Goal: Information Seeking & Learning: Learn about a topic

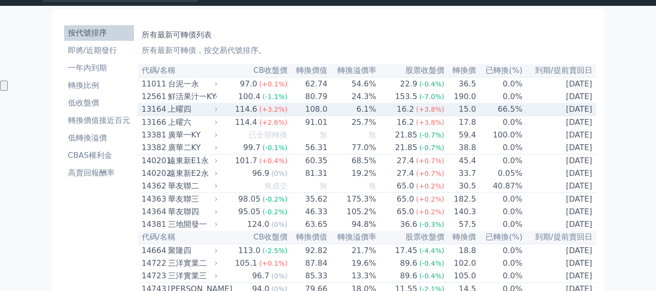
scroll to position [49, 0]
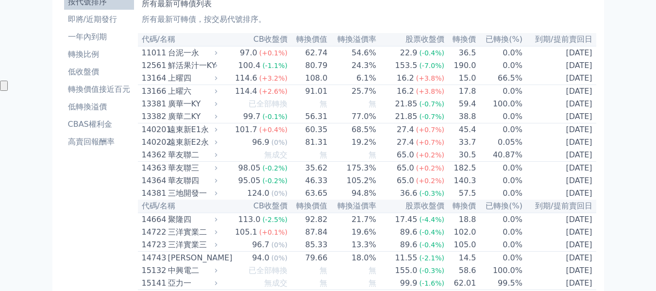
click at [360, 40] on th "轉換溢價率" at bounding box center [352, 39] width 49 height 13
click at [358, 42] on th "轉換溢價率" at bounding box center [352, 39] width 49 height 13
click at [350, 39] on th "轉換溢價率" at bounding box center [352, 39] width 49 height 13
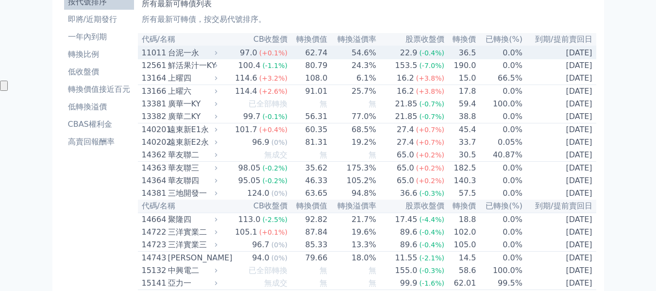
click at [171, 53] on div "台泥一永" at bounding box center [192, 53] width 48 height 12
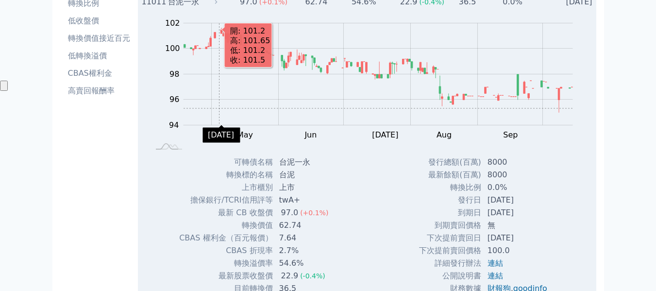
scroll to position [0, 0]
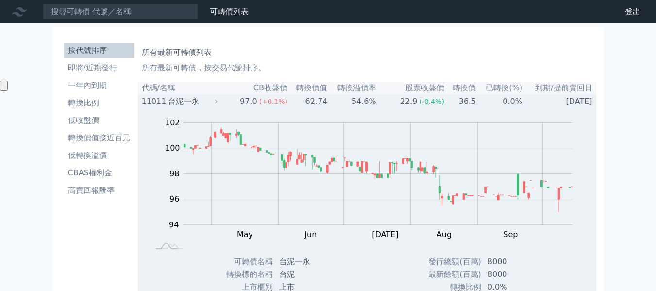
click at [193, 99] on div "台泥一永" at bounding box center [192, 102] width 48 height 12
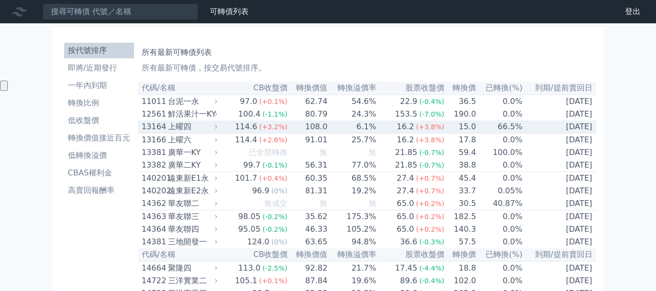
click at [366, 133] on td "6.1%" at bounding box center [352, 126] width 49 height 13
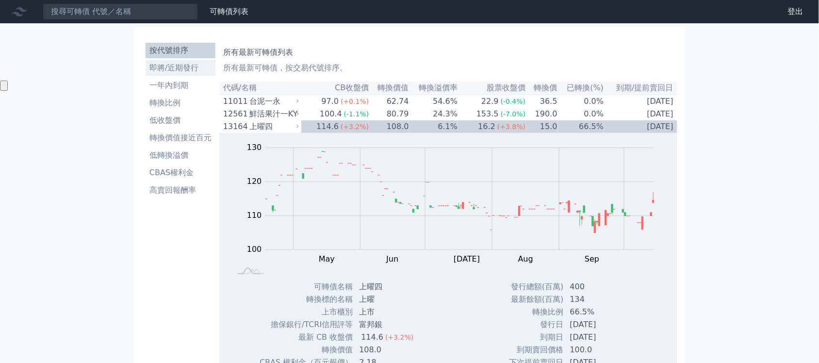
click at [175, 69] on li "即將/近期發行" at bounding box center [181, 68] width 70 height 12
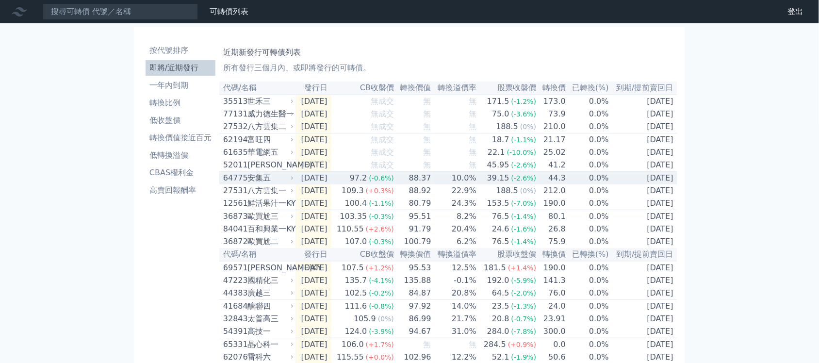
click at [263, 184] on div "安集五" at bounding box center [270, 178] width 44 height 12
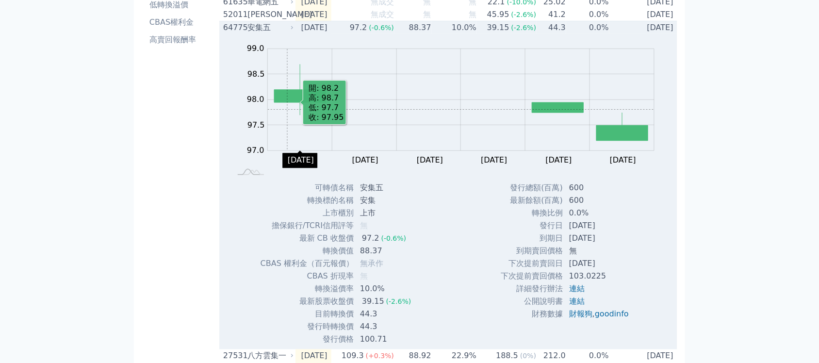
scroll to position [121, 0]
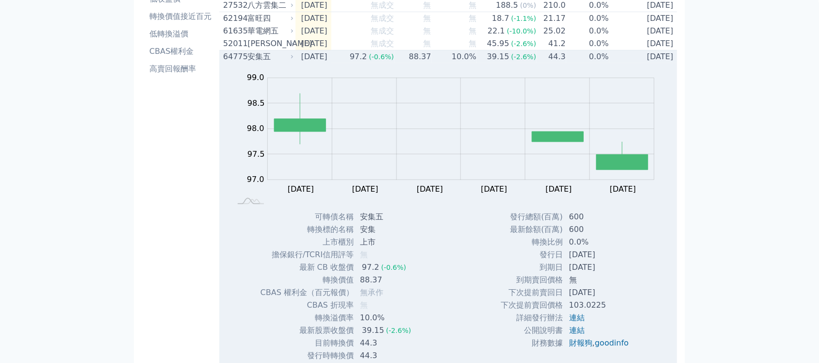
click at [249, 63] on div "安集五" at bounding box center [270, 57] width 44 height 12
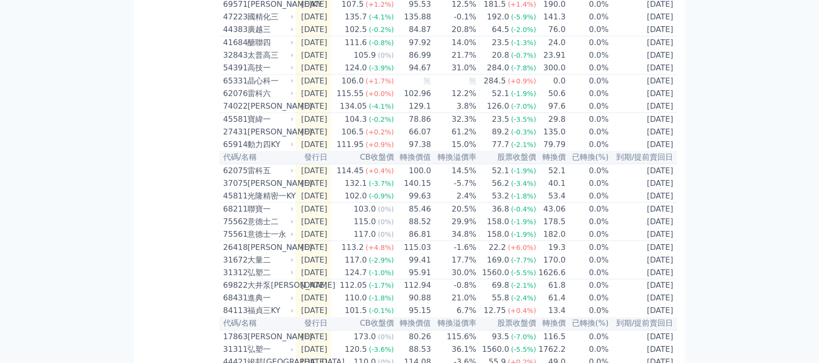
scroll to position [268, 0]
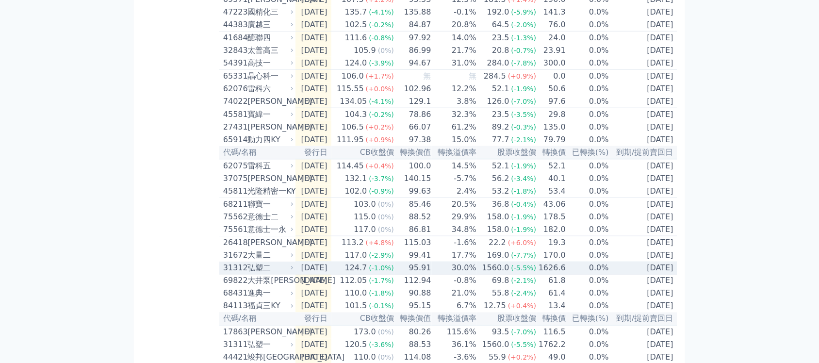
click at [407, 275] on td "95.91" at bounding box center [413, 268] width 37 height 13
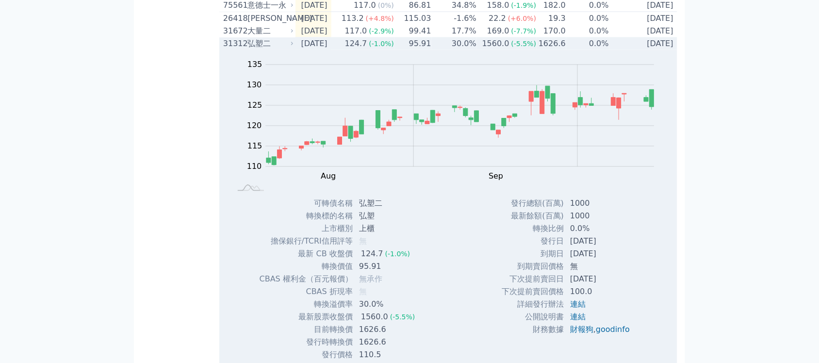
scroll to position [572, 0]
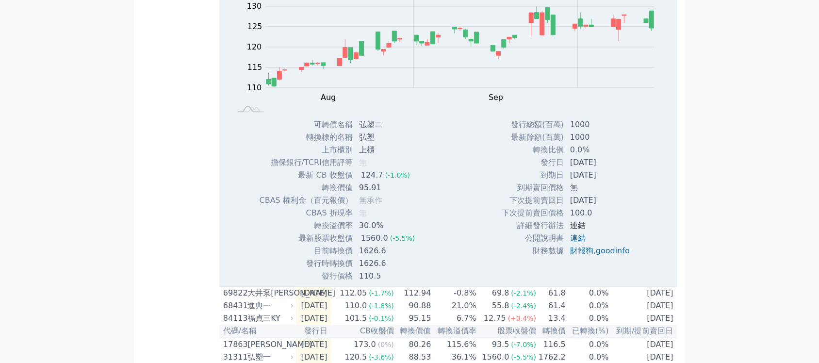
click at [574, 230] on link "連結" at bounding box center [578, 225] width 16 height 9
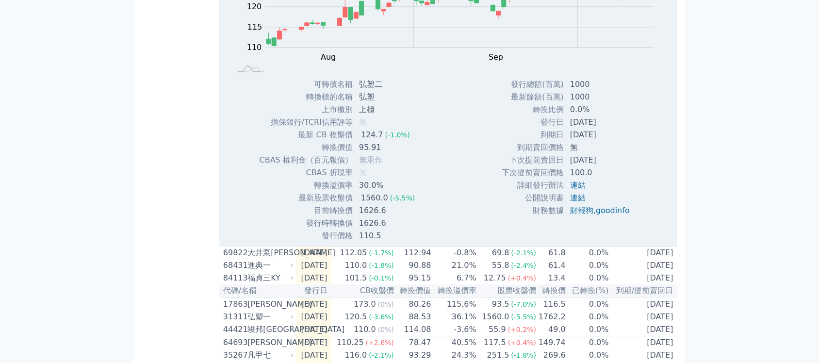
scroll to position [632, 0]
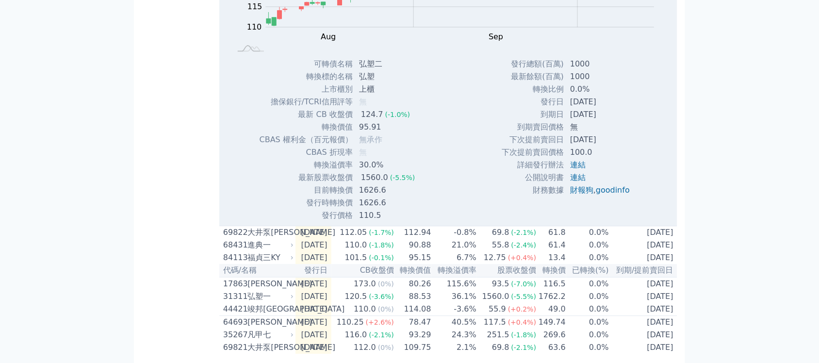
click at [359, 144] on span "無承作" at bounding box center [370, 139] width 23 height 9
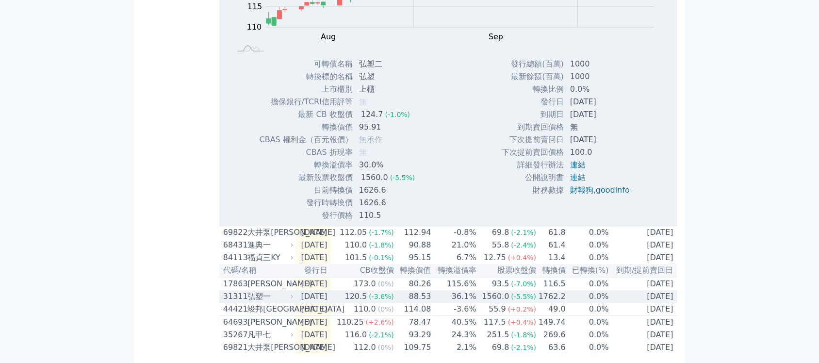
click at [331, 290] on td "[DATE]" at bounding box center [314, 296] width 36 height 13
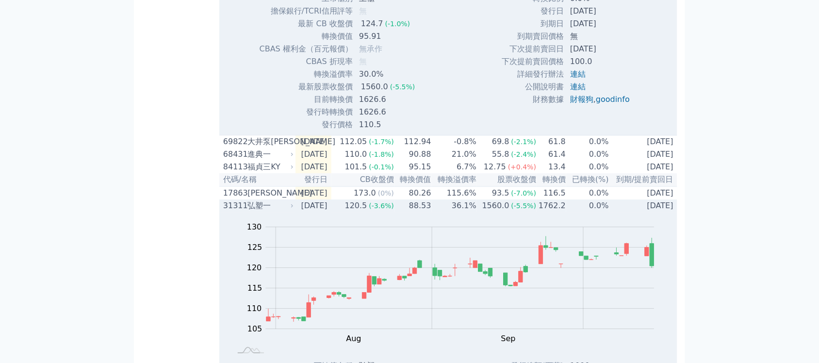
scroll to position [814, 0]
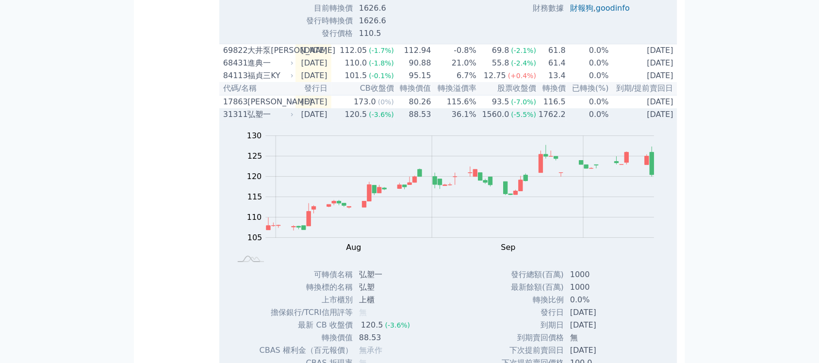
click at [323, 121] on td "[DATE]" at bounding box center [314, 114] width 36 height 13
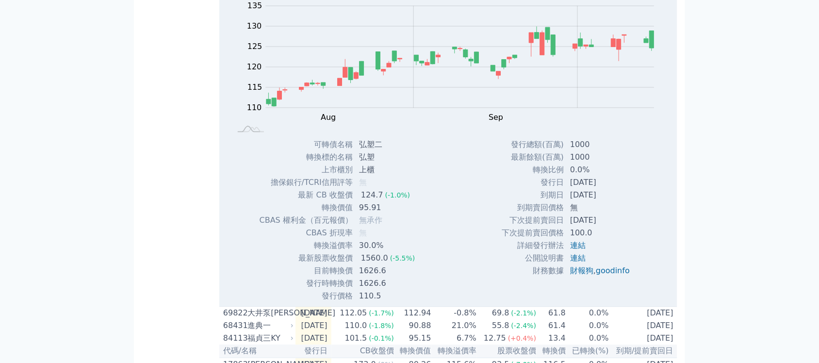
scroll to position [440, 0]
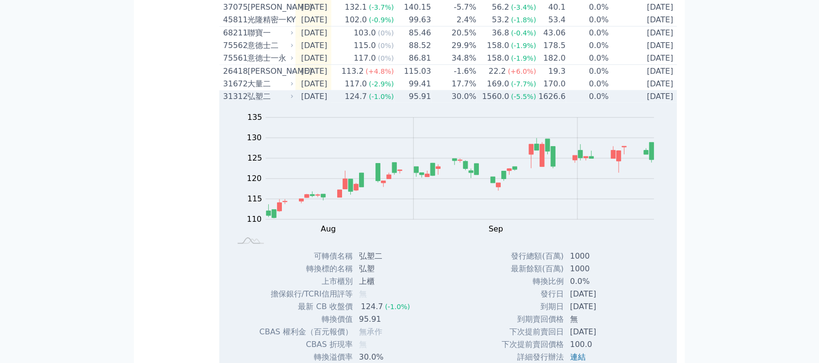
click at [264, 102] on div "弘塑二" at bounding box center [270, 97] width 44 height 12
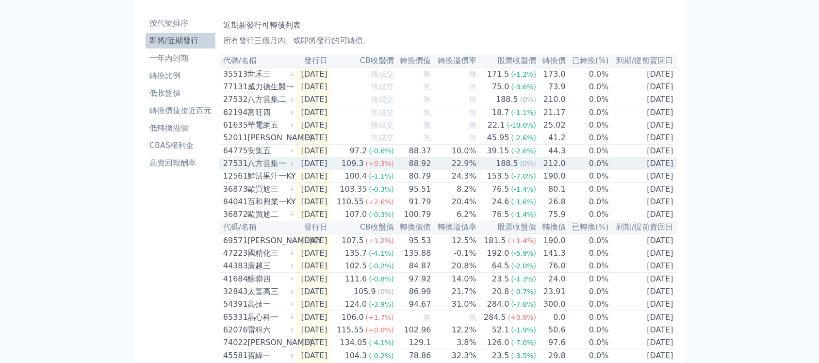
scroll to position [0, 0]
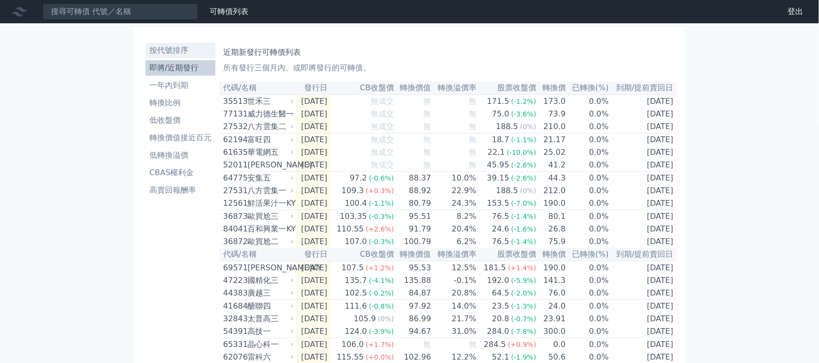
click at [183, 48] on li "按代號排序" at bounding box center [181, 51] width 70 height 12
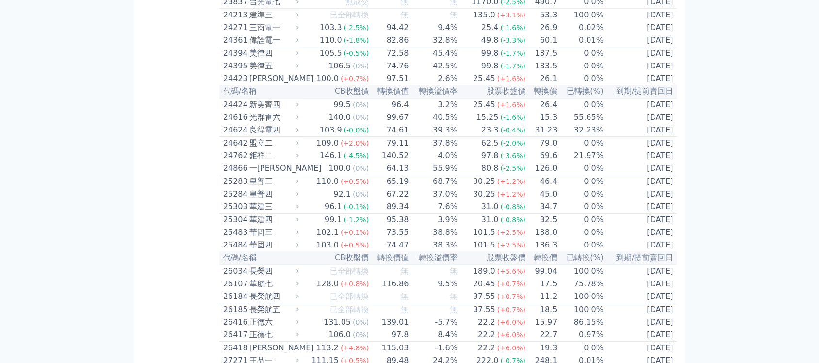
scroll to position [5374, 0]
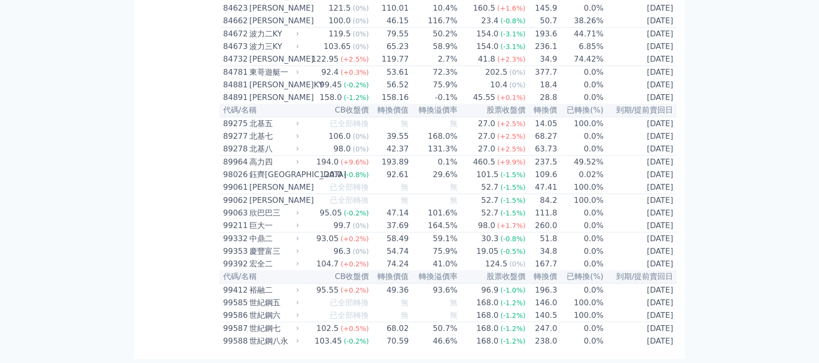
drag, startPoint x: 219, startPoint y: 183, endPoint x: 241, endPoint y: 181, distance: 21.9
copy div "8299"
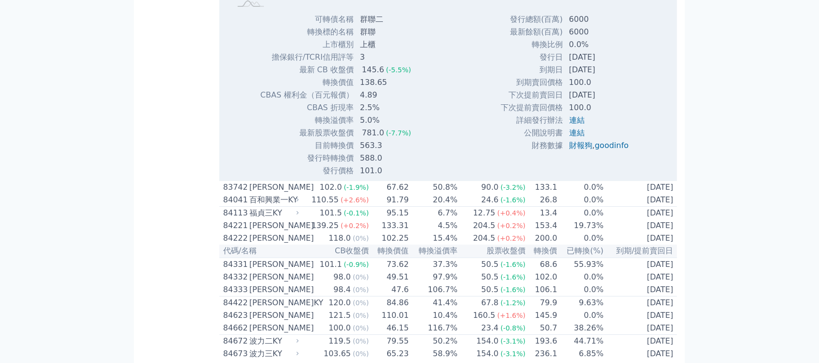
scroll to position [0, 0]
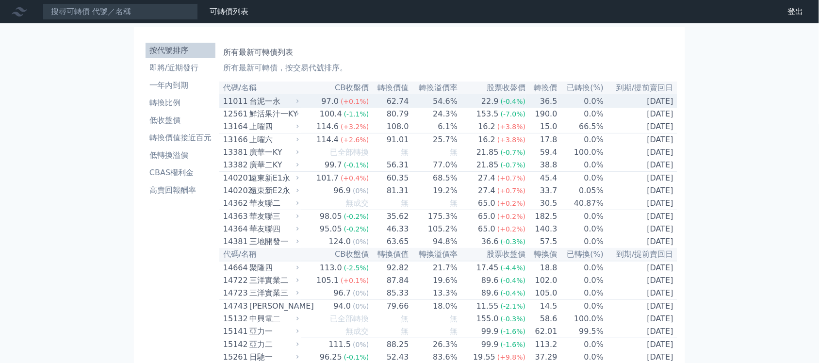
click at [513, 105] on span "(-0.4%)" at bounding box center [513, 102] width 25 height 8
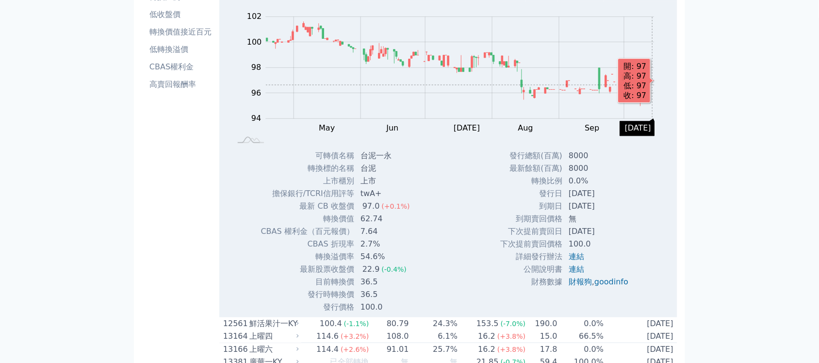
scroll to position [121, 0]
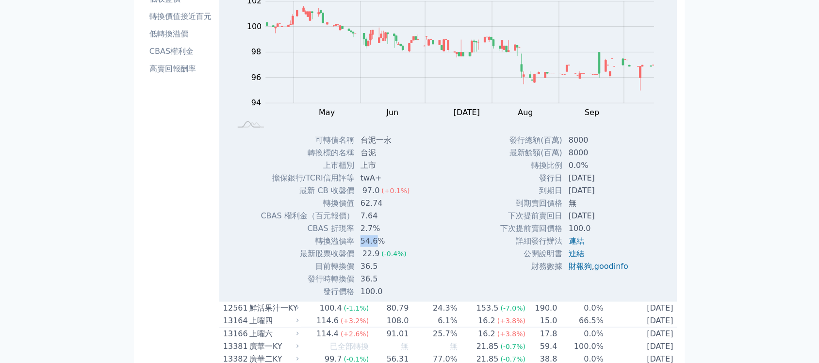
drag, startPoint x: 352, startPoint y: 241, endPoint x: 377, endPoint y: 241, distance: 24.8
click at [377, 241] on tr "轉換溢價率 54.6%" at bounding box center [339, 241] width 157 height 13
drag, startPoint x: 363, startPoint y: 258, endPoint x: 377, endPoint y: 256, distance: 14.6
click at [377, 256] on div "22.9" at bounding box center [371, 254] width 21 height 12
drag, startPoint x: 365, startPoint y: 267, endPoint x: 380, endPoint y: 266, distance: 15.1
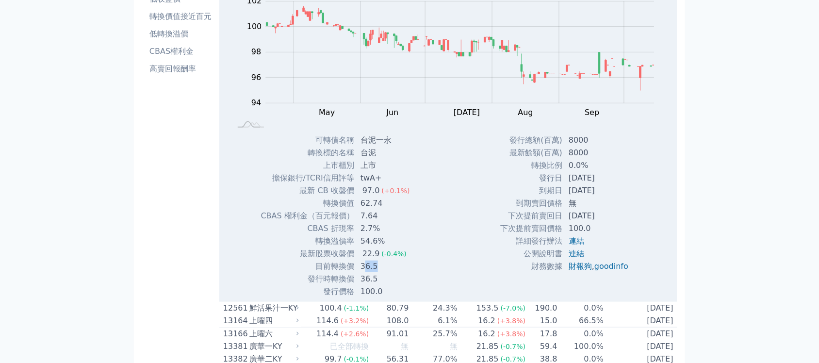
click at [380, 266] on td "36.5" at bounding box center [386, 266] width 63 height 13
drag, startPoint x: 357, startPoint y: 243, endPoint x: 376, endPoint y: 240, distance: 19.1
click at [374, 240] on td "54.6%" at bounding box center [386, 241] width 63 height 13
